Goal: Transaction & Acquisition: Purchase product/service

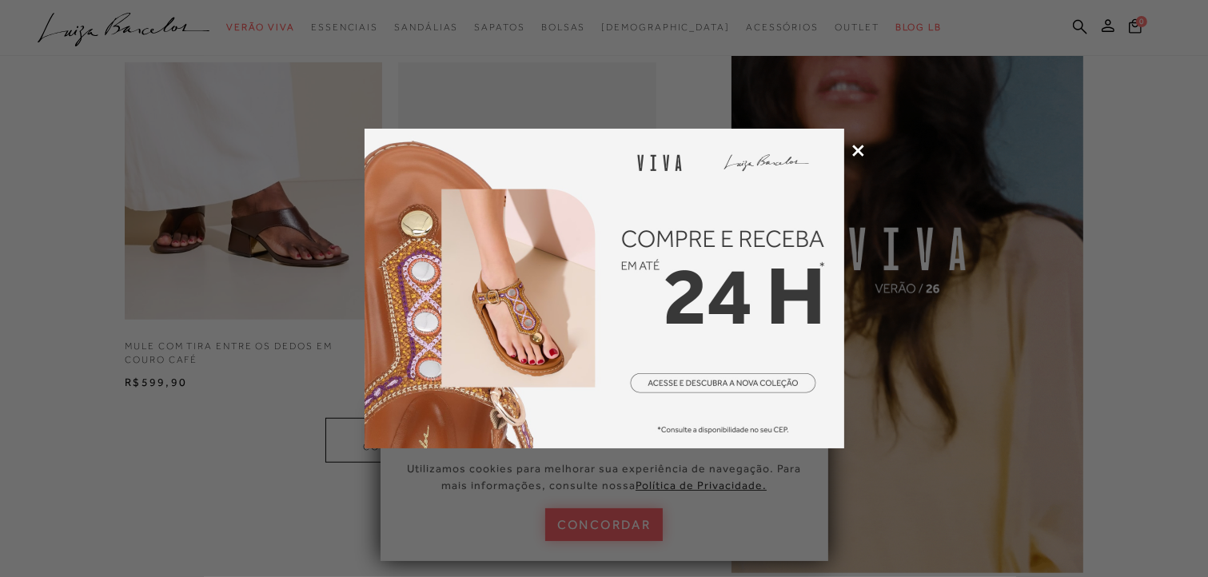
click at [855, 145] on icon at bounding box center [858, 151] width 12 height 12
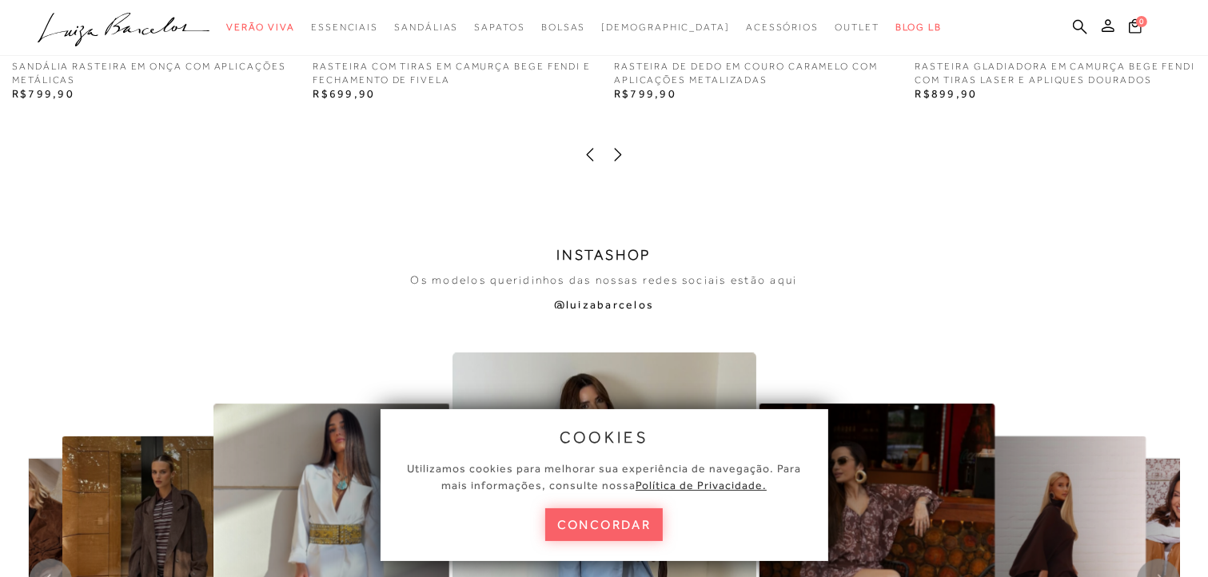
scroll to position [3191, 0]
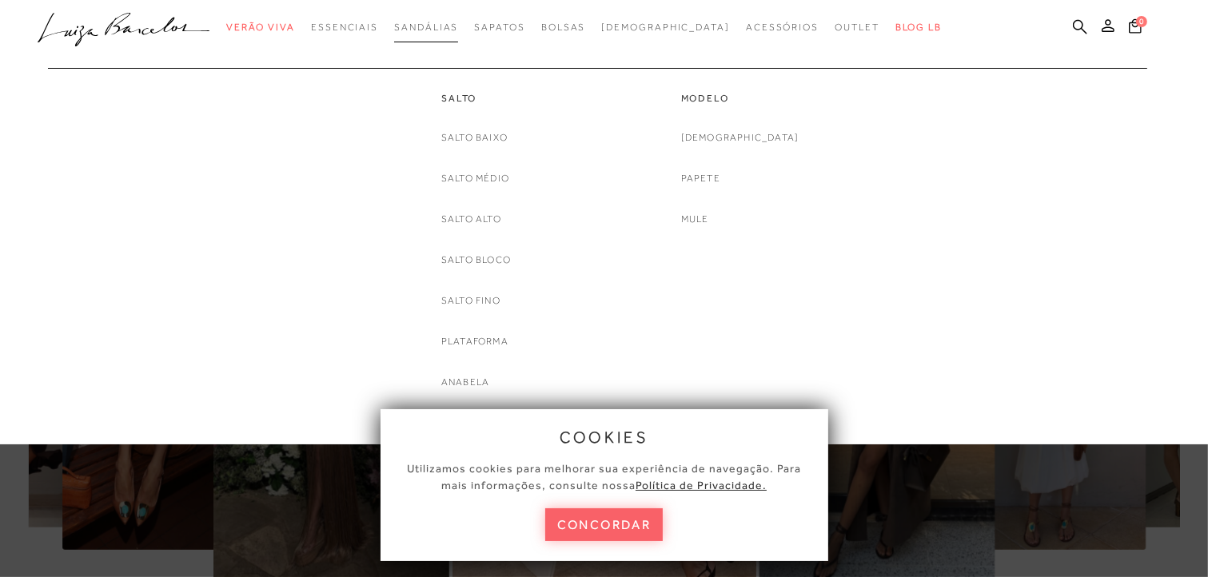
click at [458, 24] on span "Sandálias" at bounding box center [426, 27] width 64 height 11
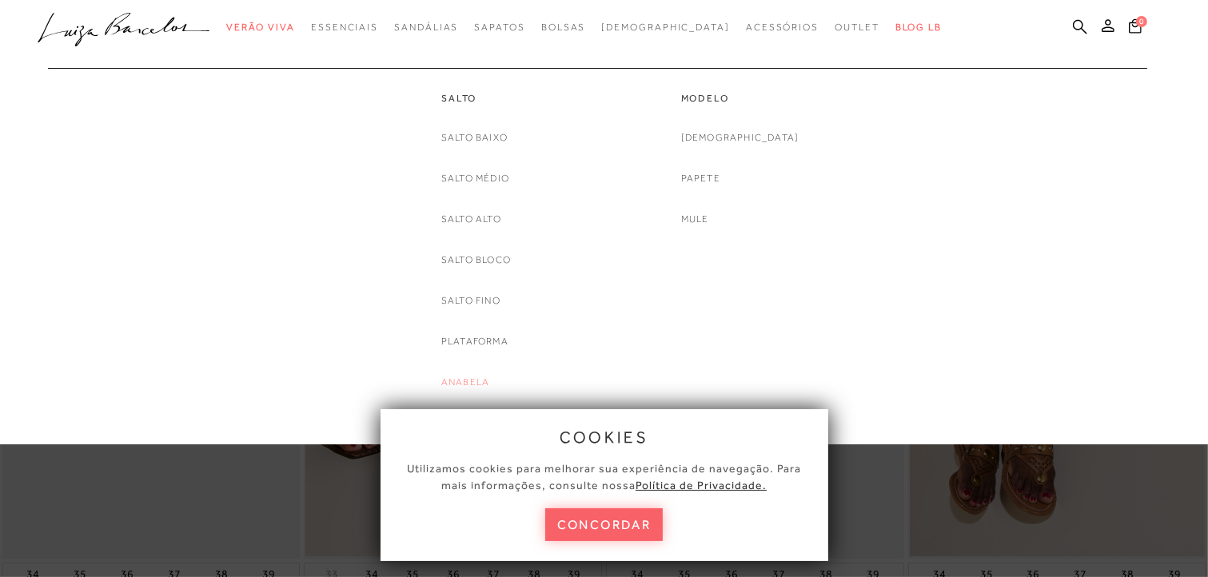
click at [472, 380] on link "Anabela" at bounding box center [465, 382] width 48 height 17
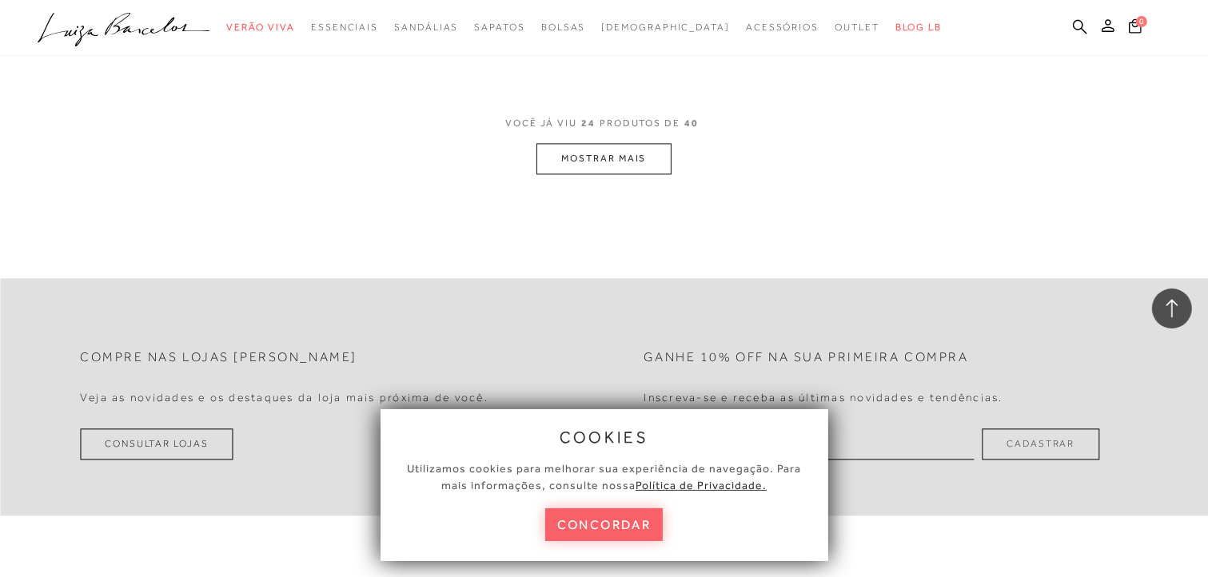
scroll to position [3453, 0]
